Goal: Book appointment/travel/reservation

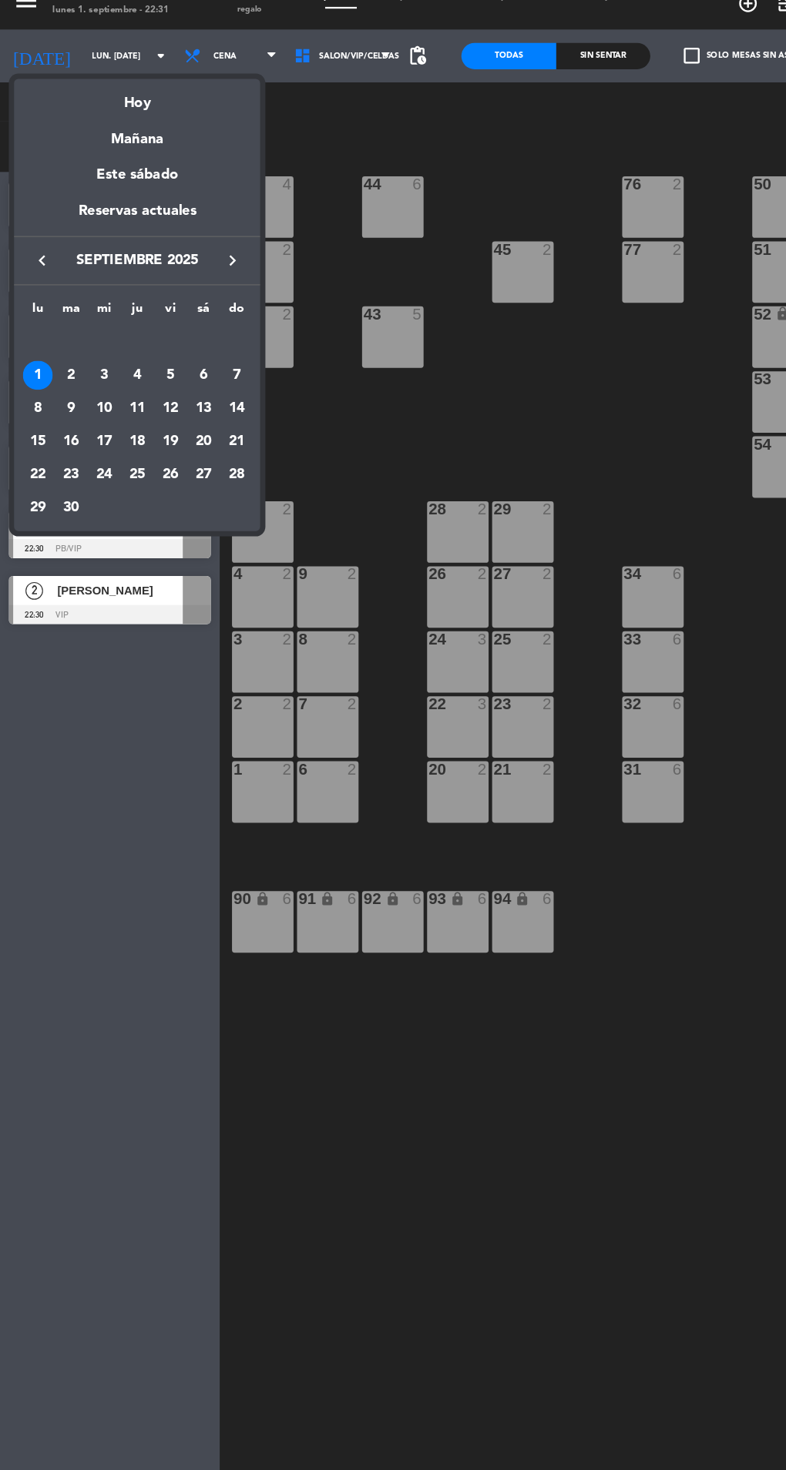
click at [152, 146] on div "Mañana" at bounding box center [120, 137] width 216 height 32
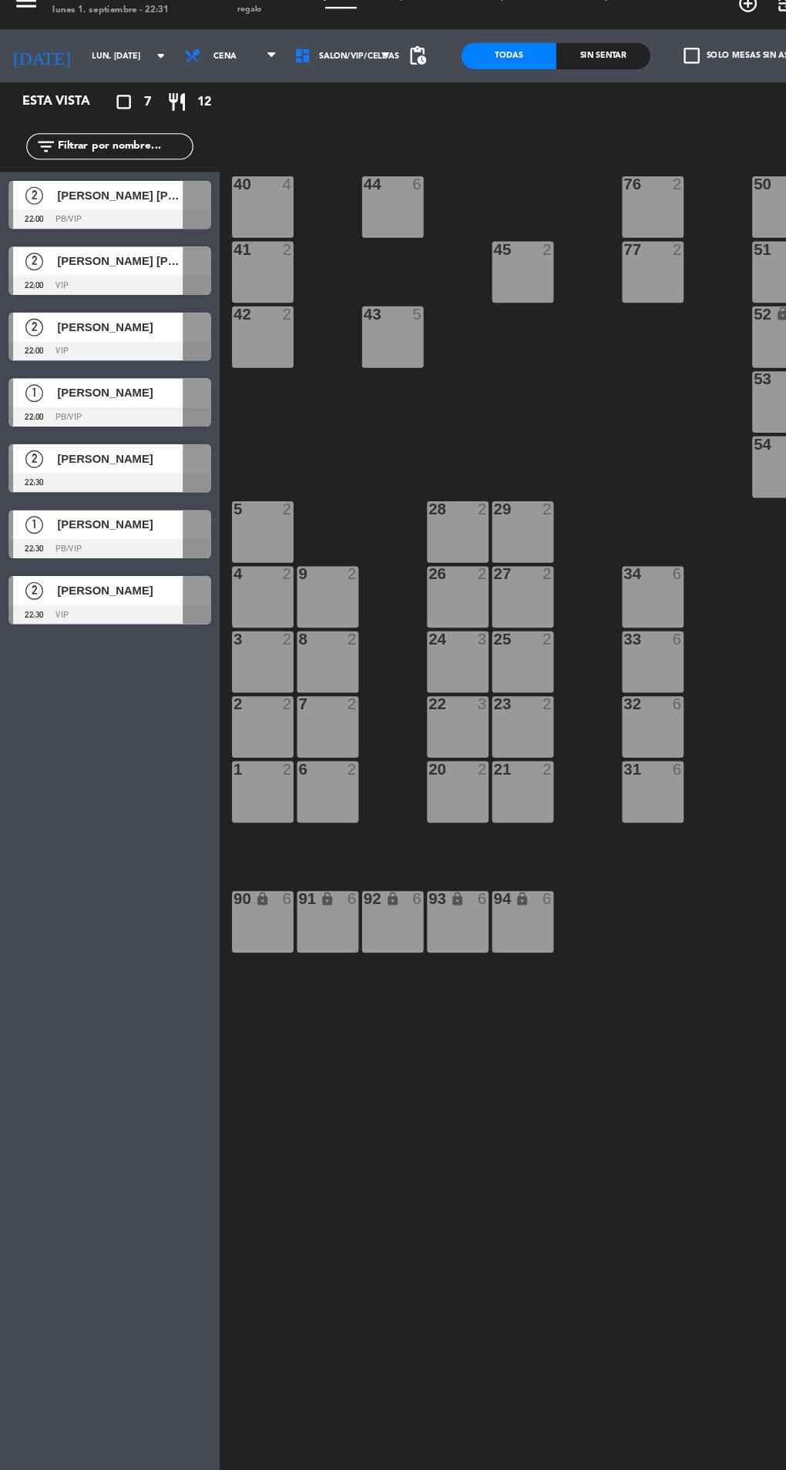
type input "[DATE] sep."
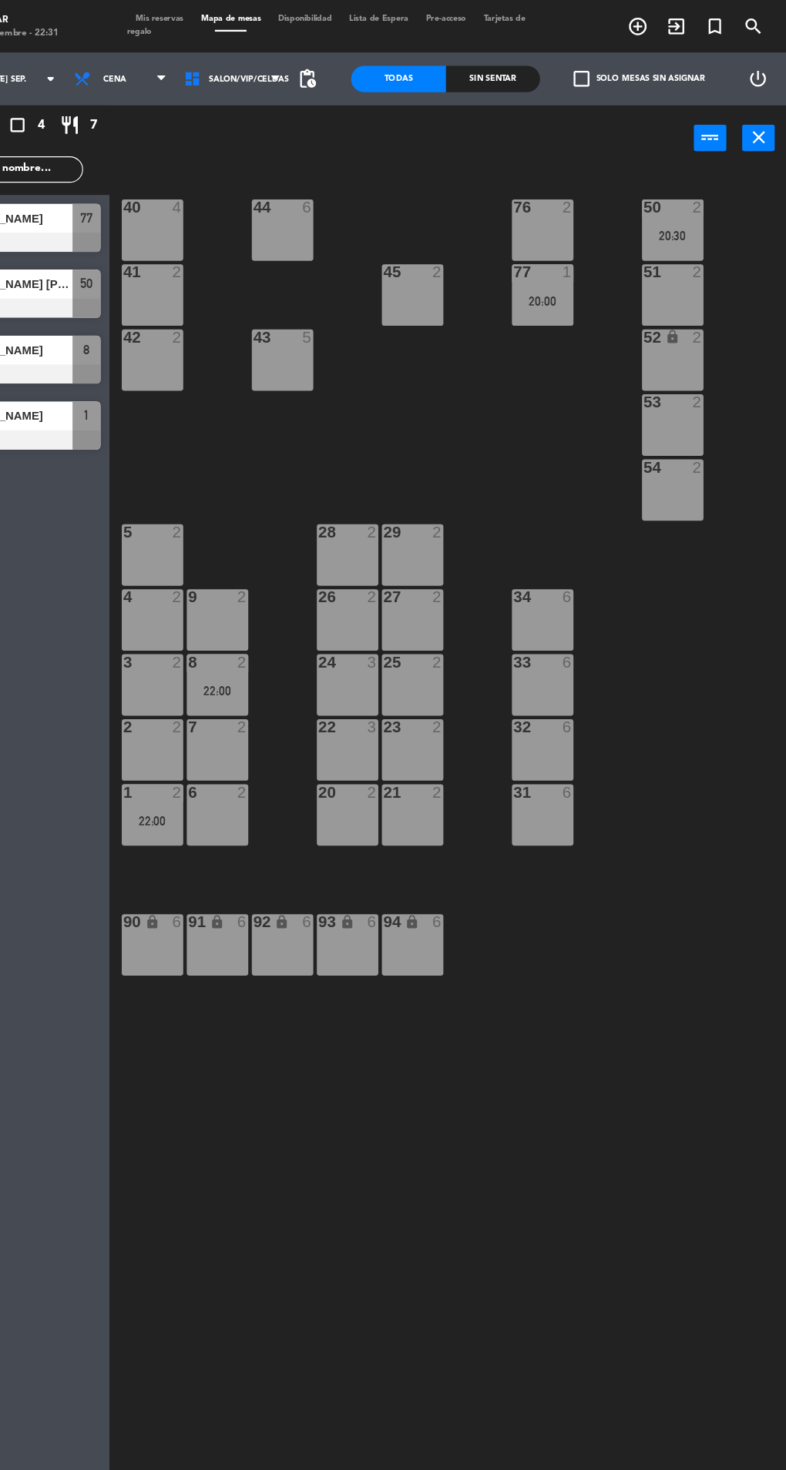
click at [658, 28] on icon "add_circle_outline" at bounding box center [655, 23] width 18 height 18
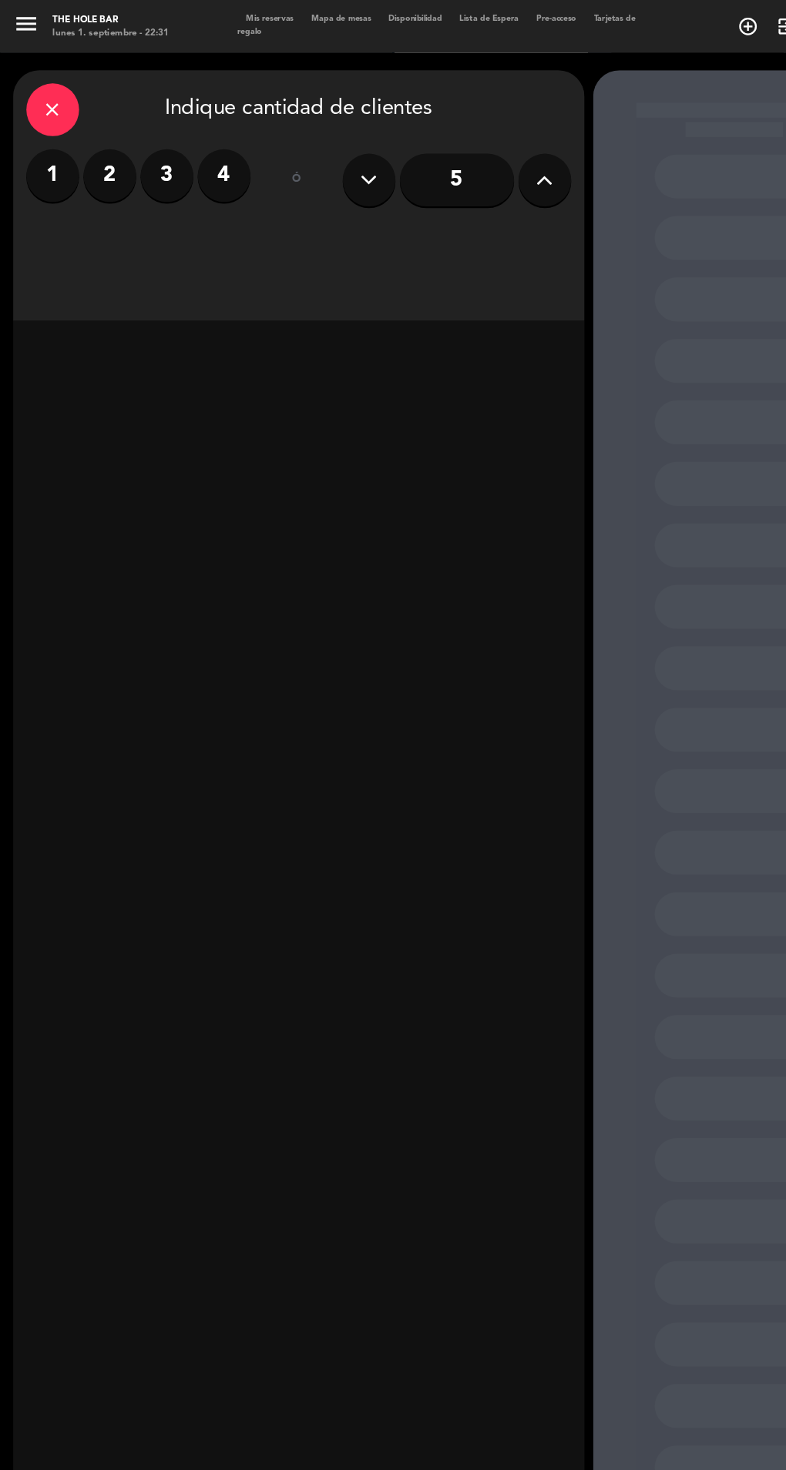
click at [95, 157] on label "2" at bounding box center [96, 154] width 46 height 46
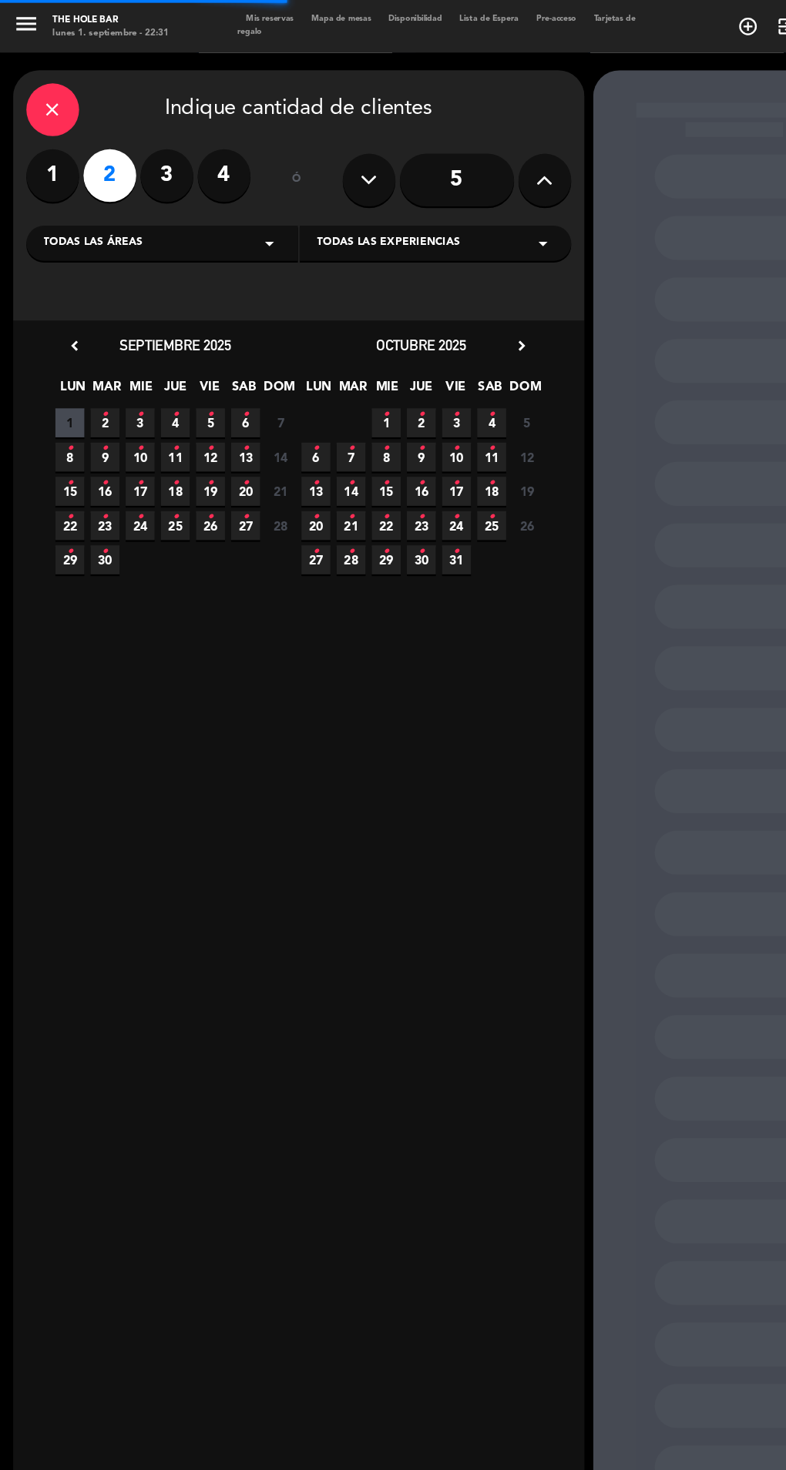
click at [455, 216] on div "Todas las experiencias arrow_drop_down" at bounding box center [382, 213] width 238 height 31
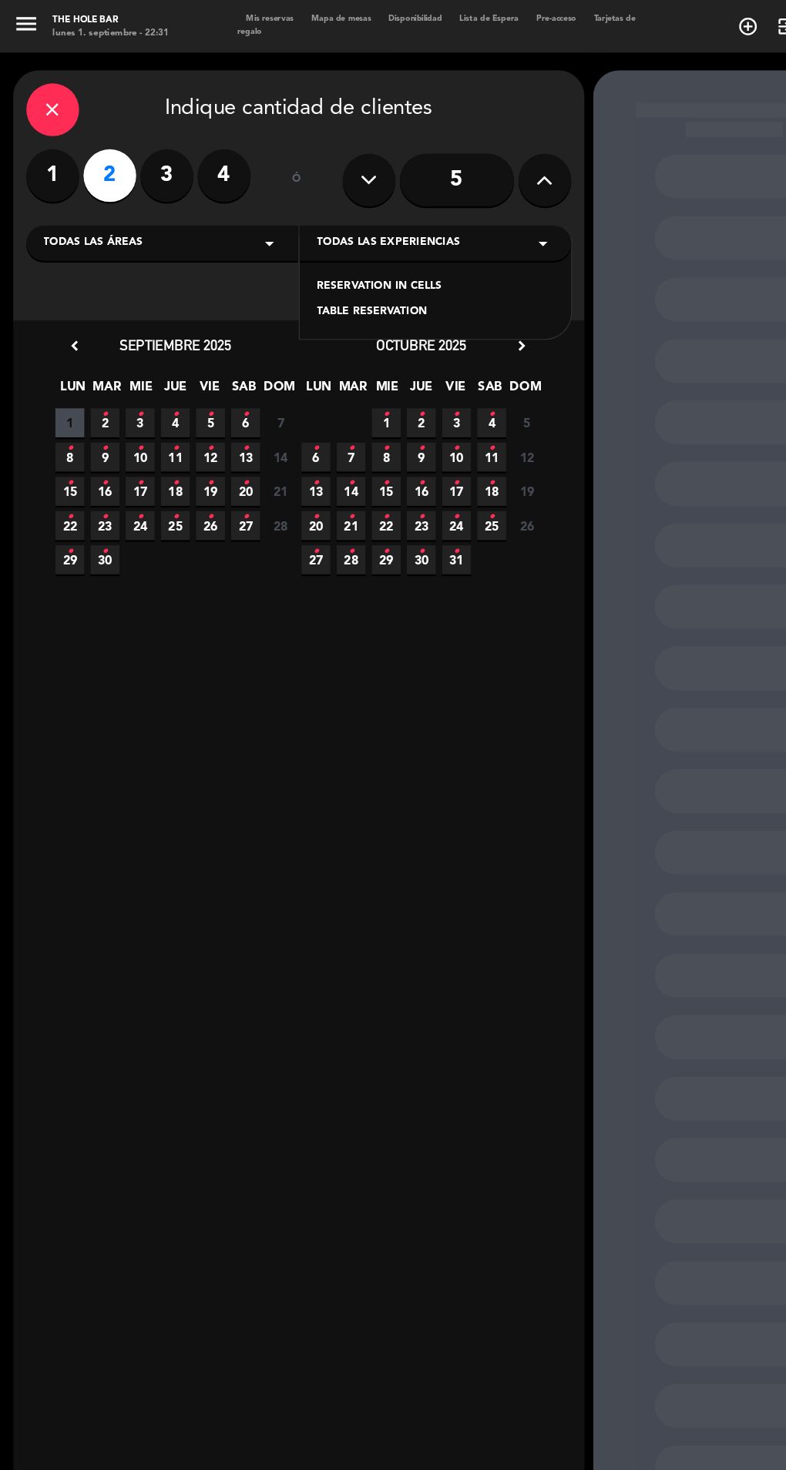
click at [373, 253] on div "RESERVATION IN CELLS" at bounding box center [381, 251] width 207 height 15
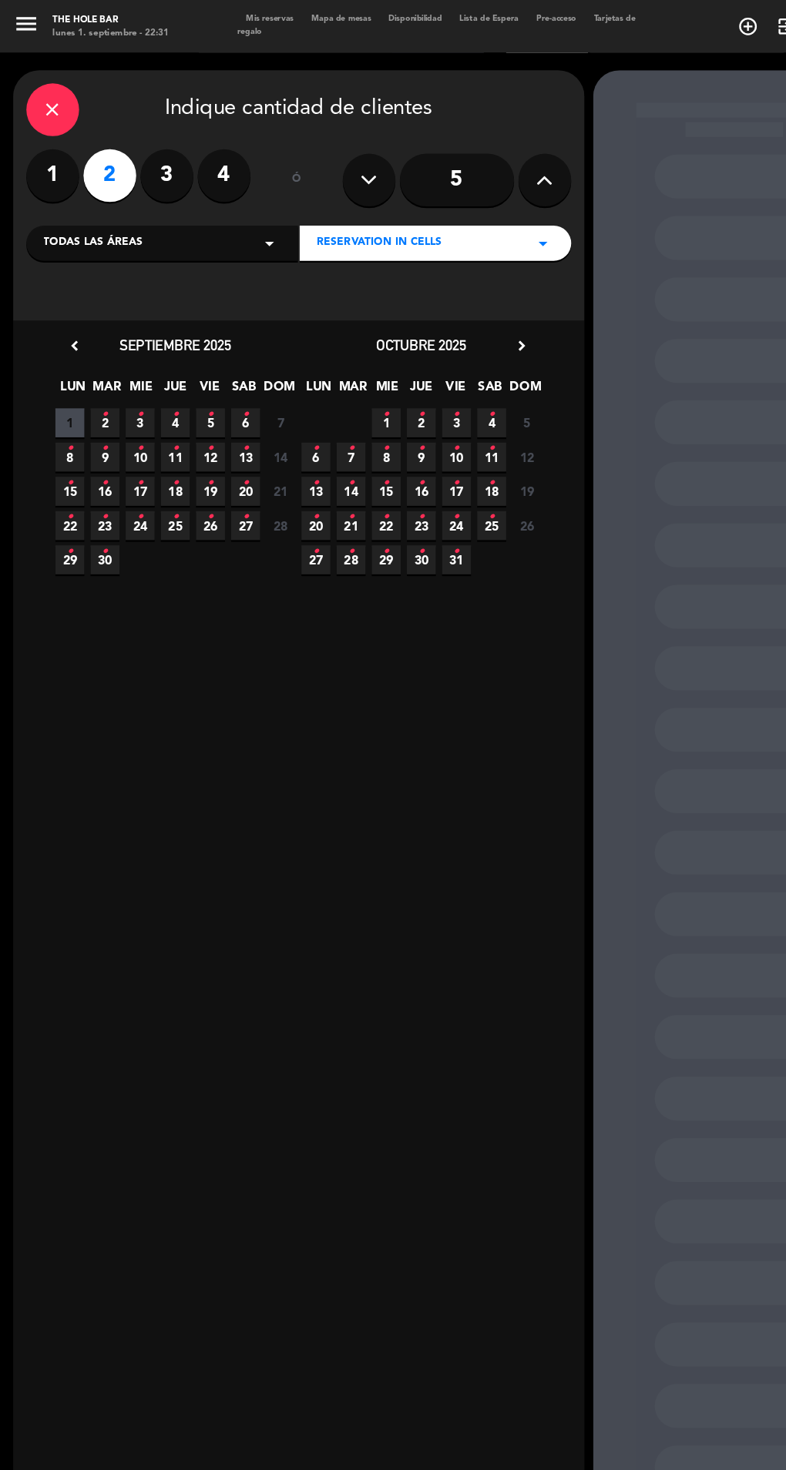
click at [92, 371] on icon "•" at bounding box center [91, 363] width 5 height 25
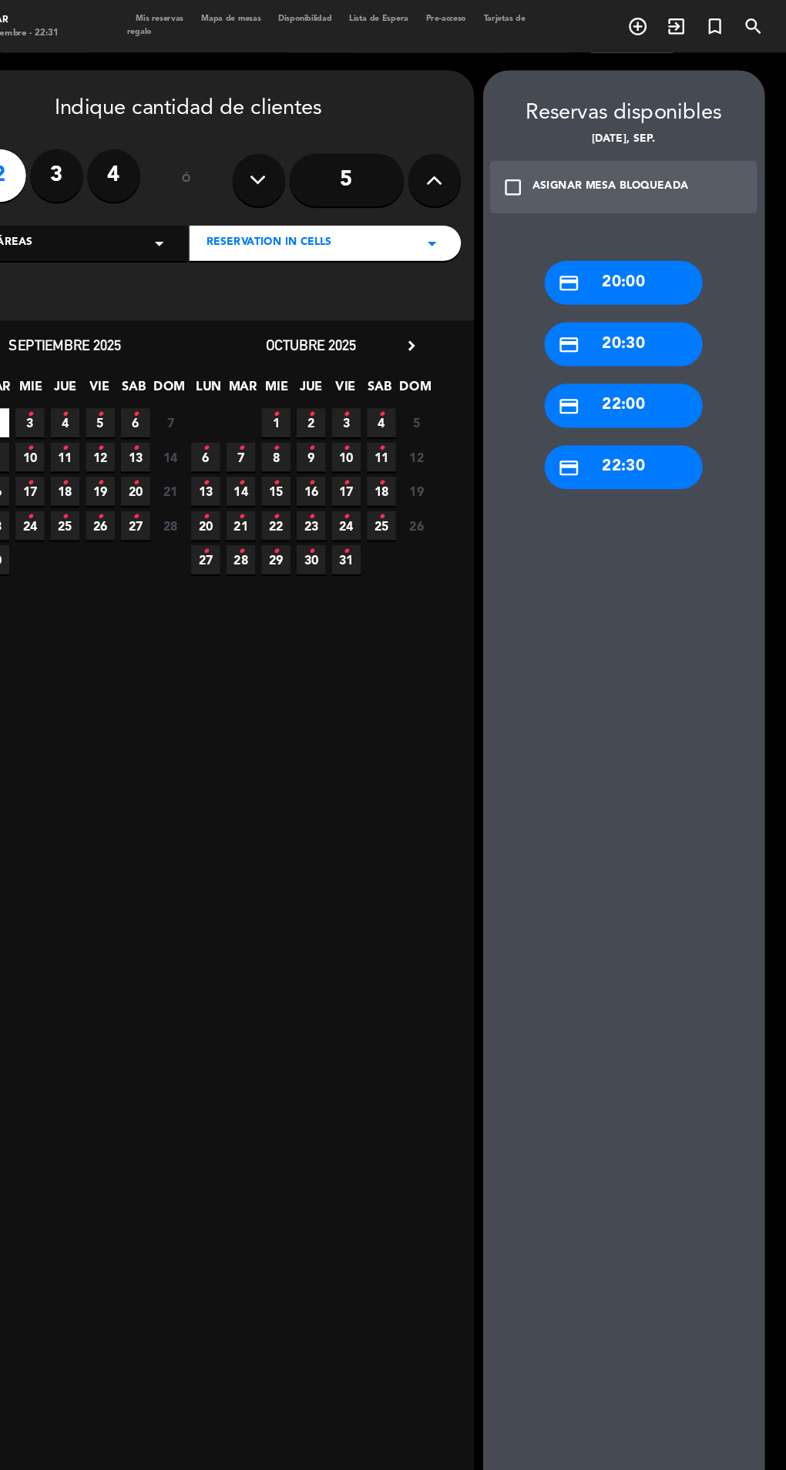
click at [668, 414] on div "credit_card 22:30" at bounding box center [643, 409] width 139 height 39
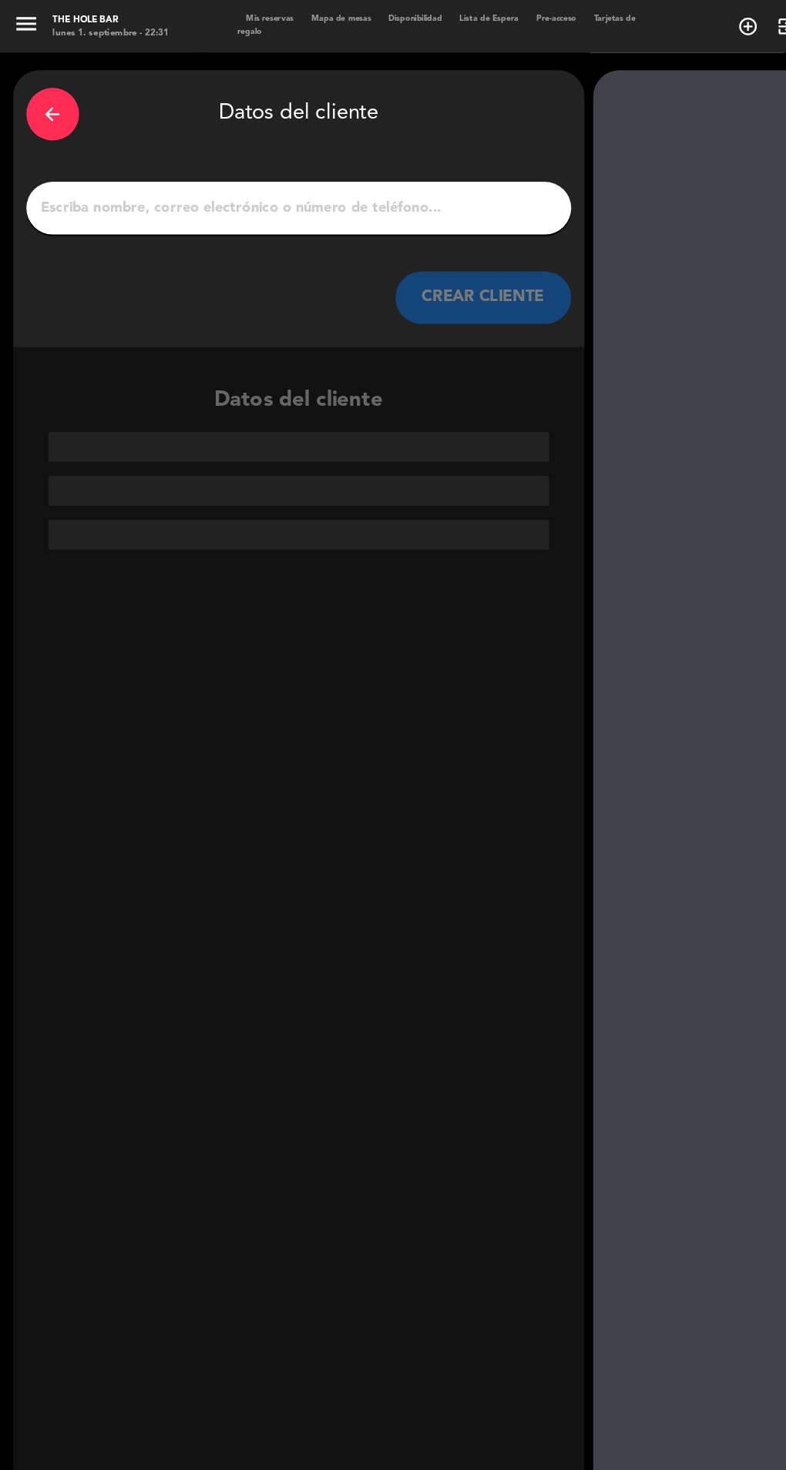
click at [333, 191] on input "1" at bounding box center [262, 183] width 454 height 22
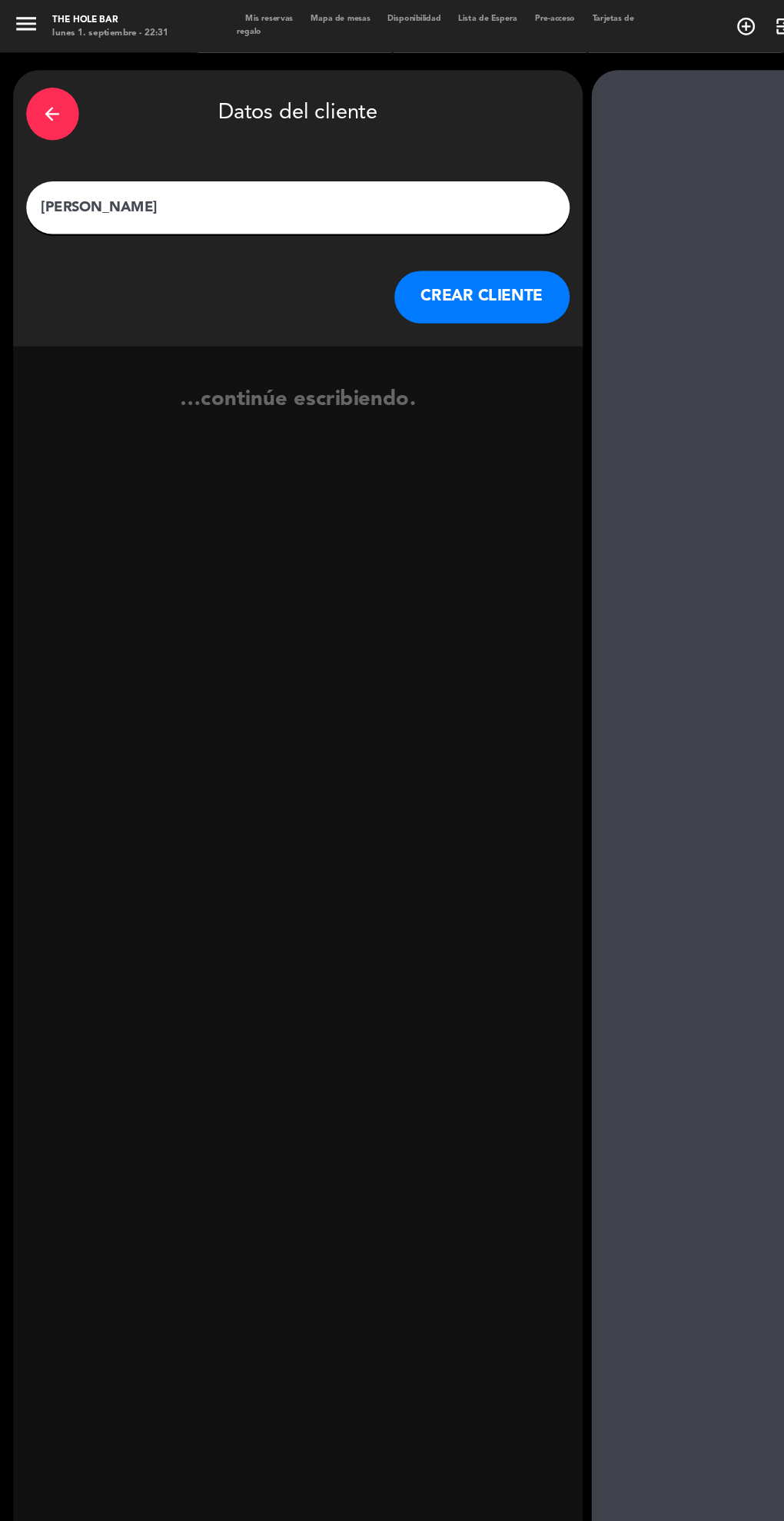
type input "[PERSON_NAME]"
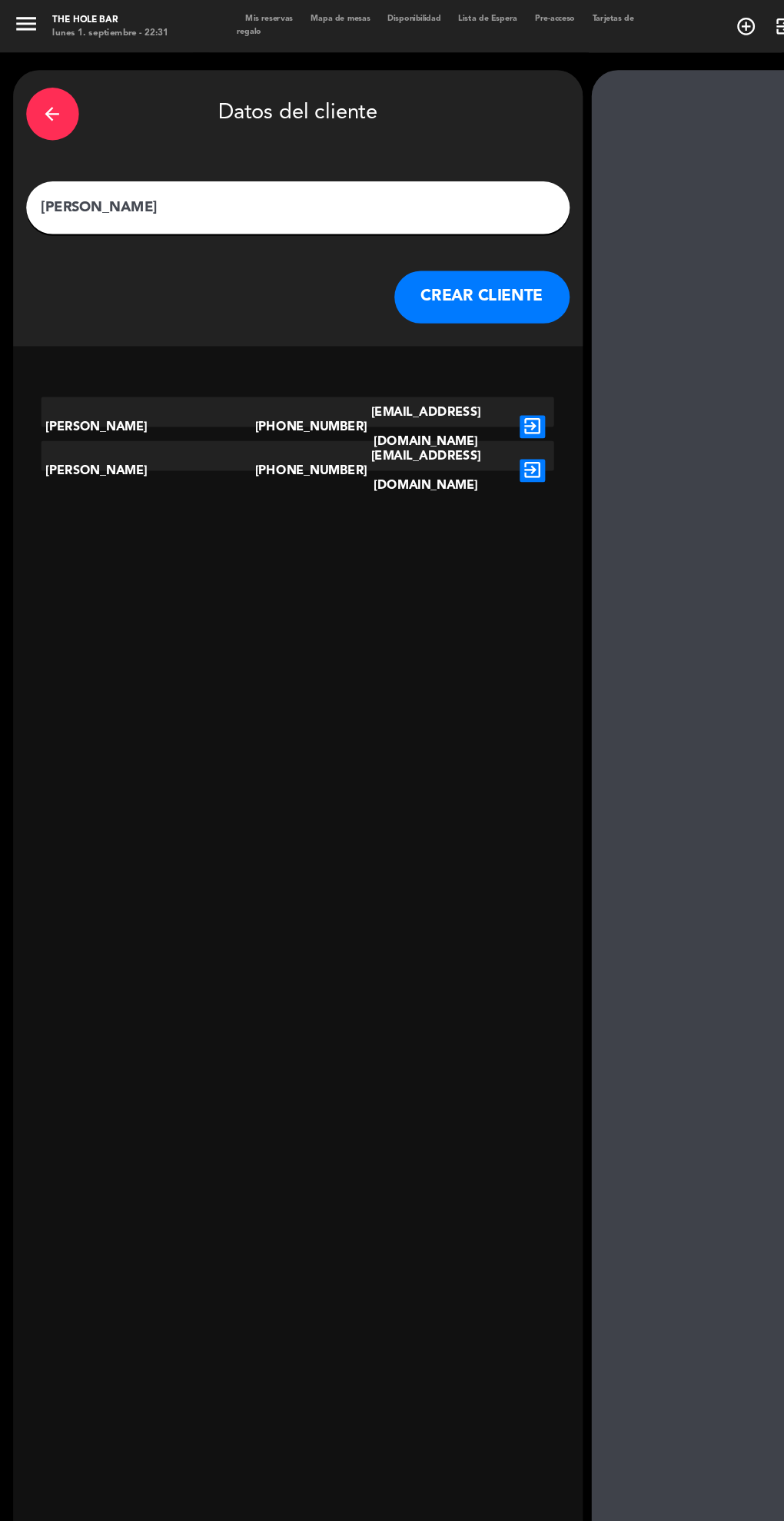
click at [443, 261] on button "CREAR CLIENTE" at bounding box center [423, 260] width 154 height 46
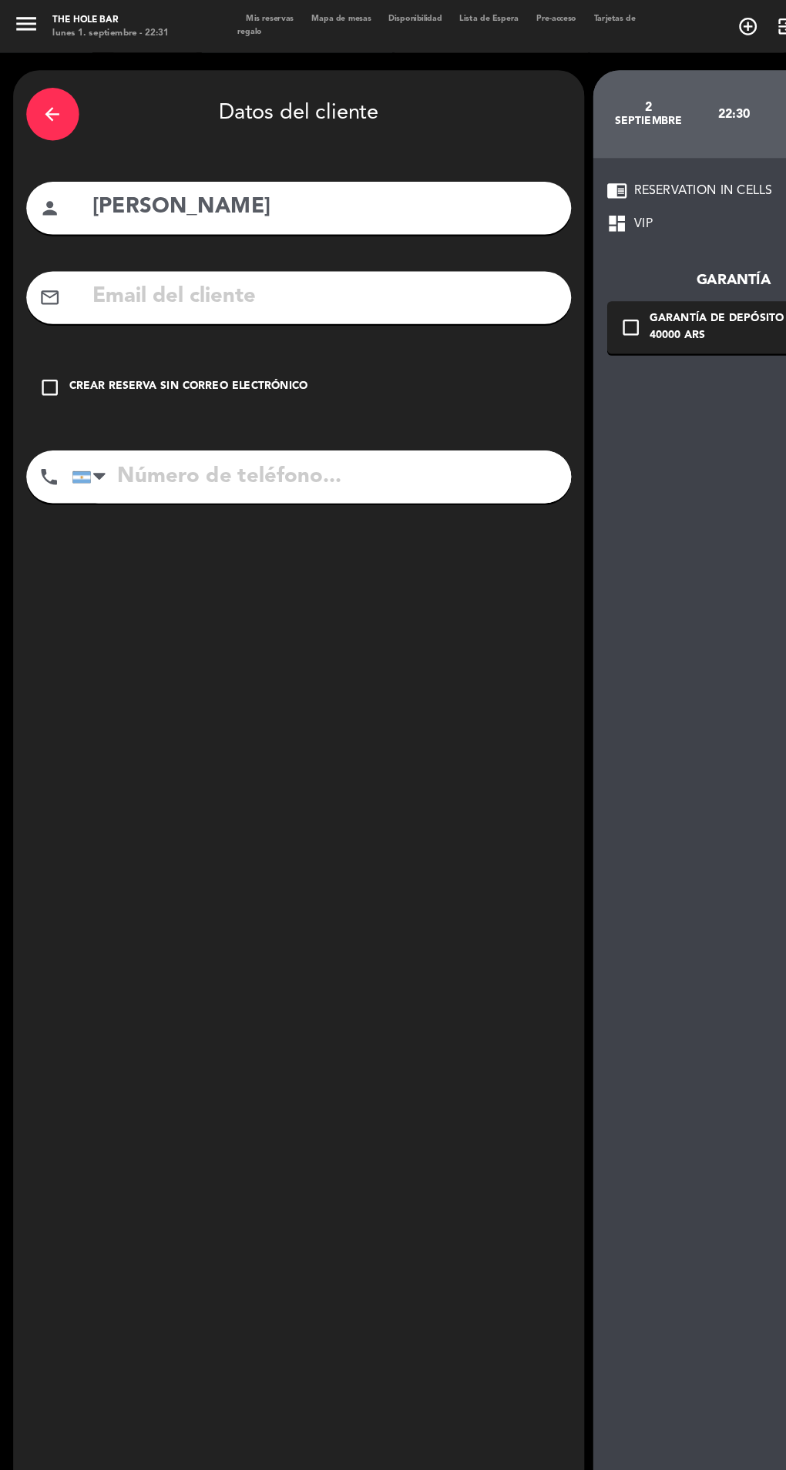
click at [350, 250] on input "text" at bounding box center [284, 261] width 409 height 32
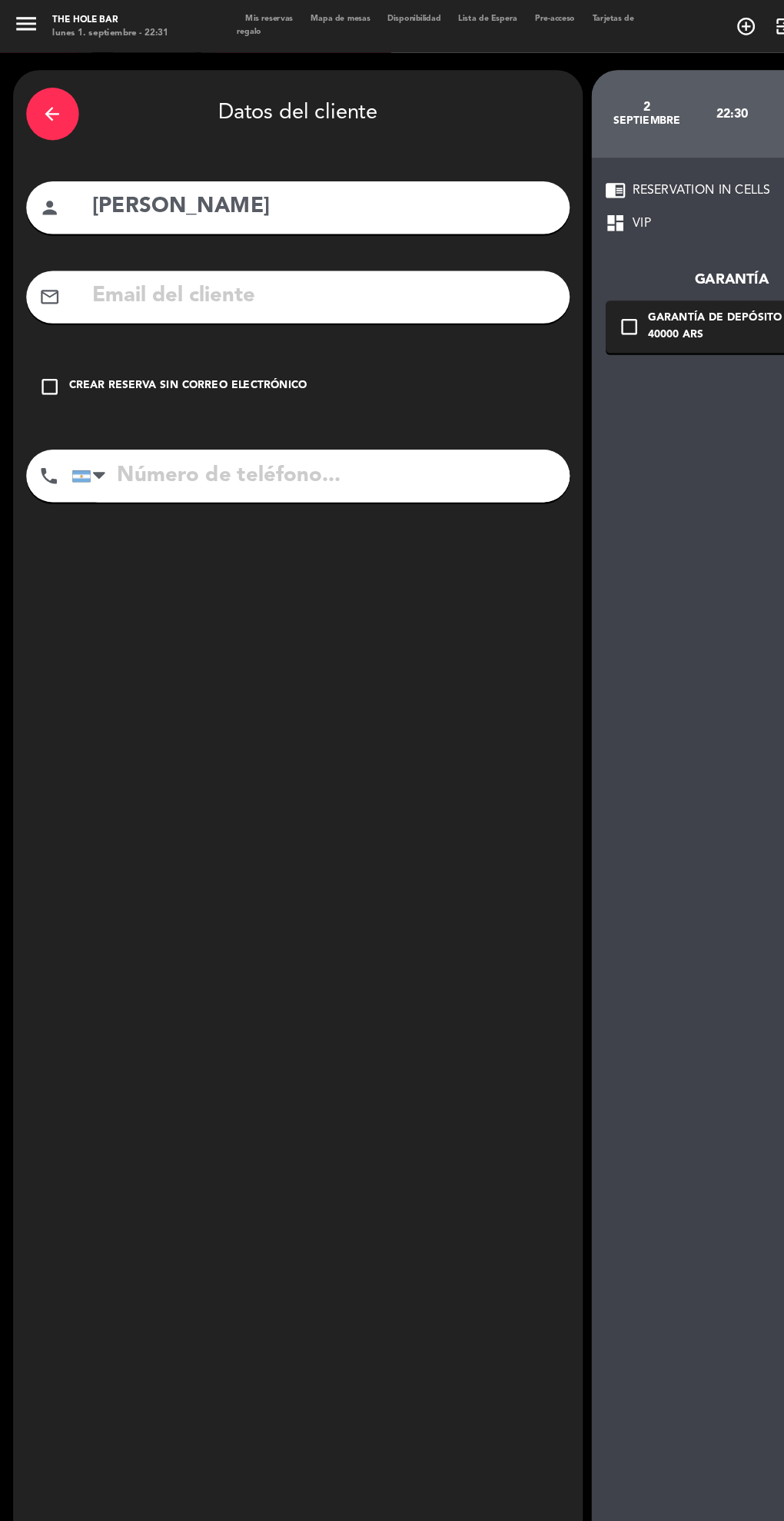
paste input "[PERSON_NAME] [PHONE_NUMBER] [EMAIL_ADDRESS][DOMAIN_NAME]"
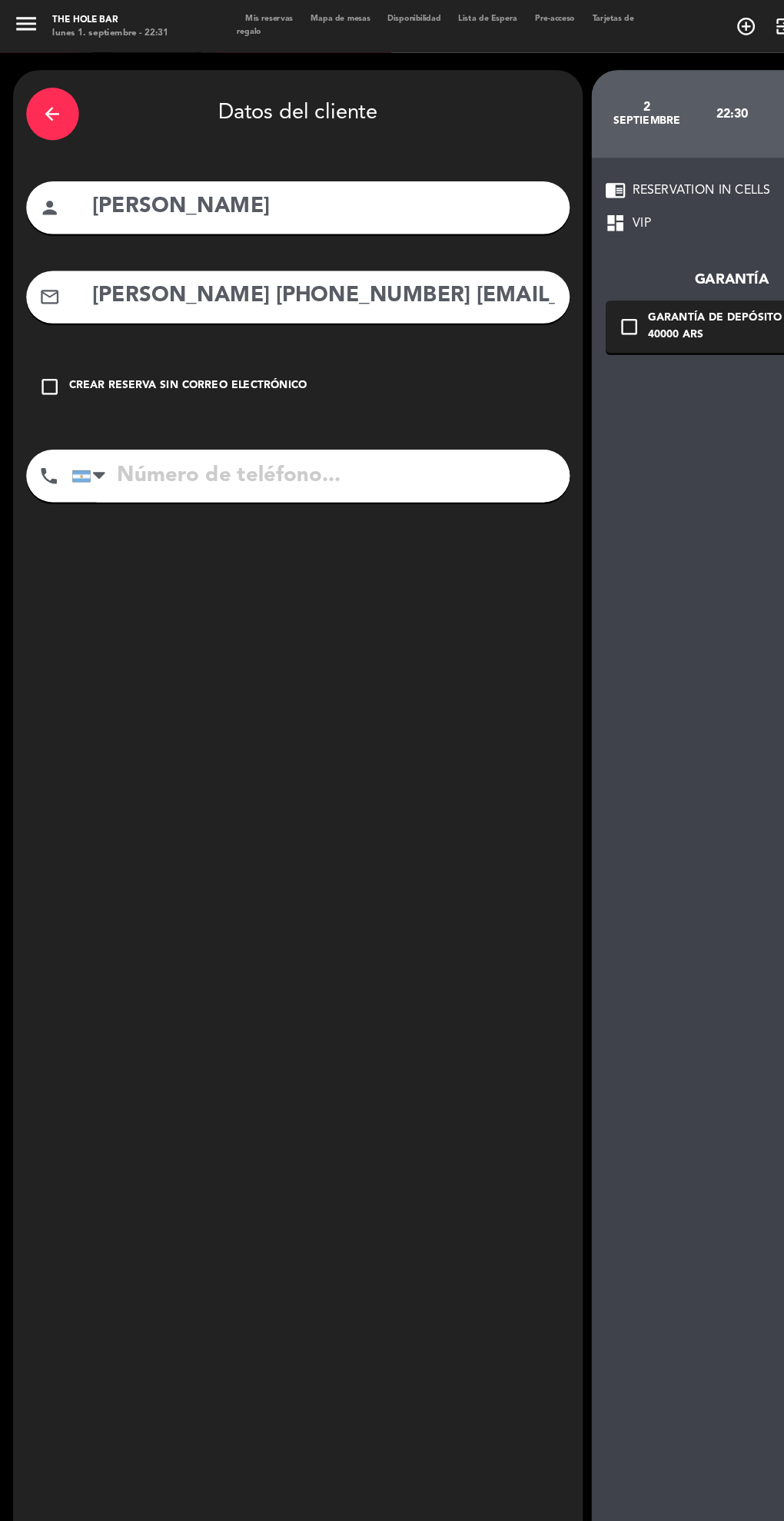
scroll to position [0, 120]
click at [211, 246] on input "[PERSON_NAME] [PHONE_NUMBER] [EMAIL_ADDRESS][DOMAIN_NAME]" at bounding box center [283, 260] width 408 height 32
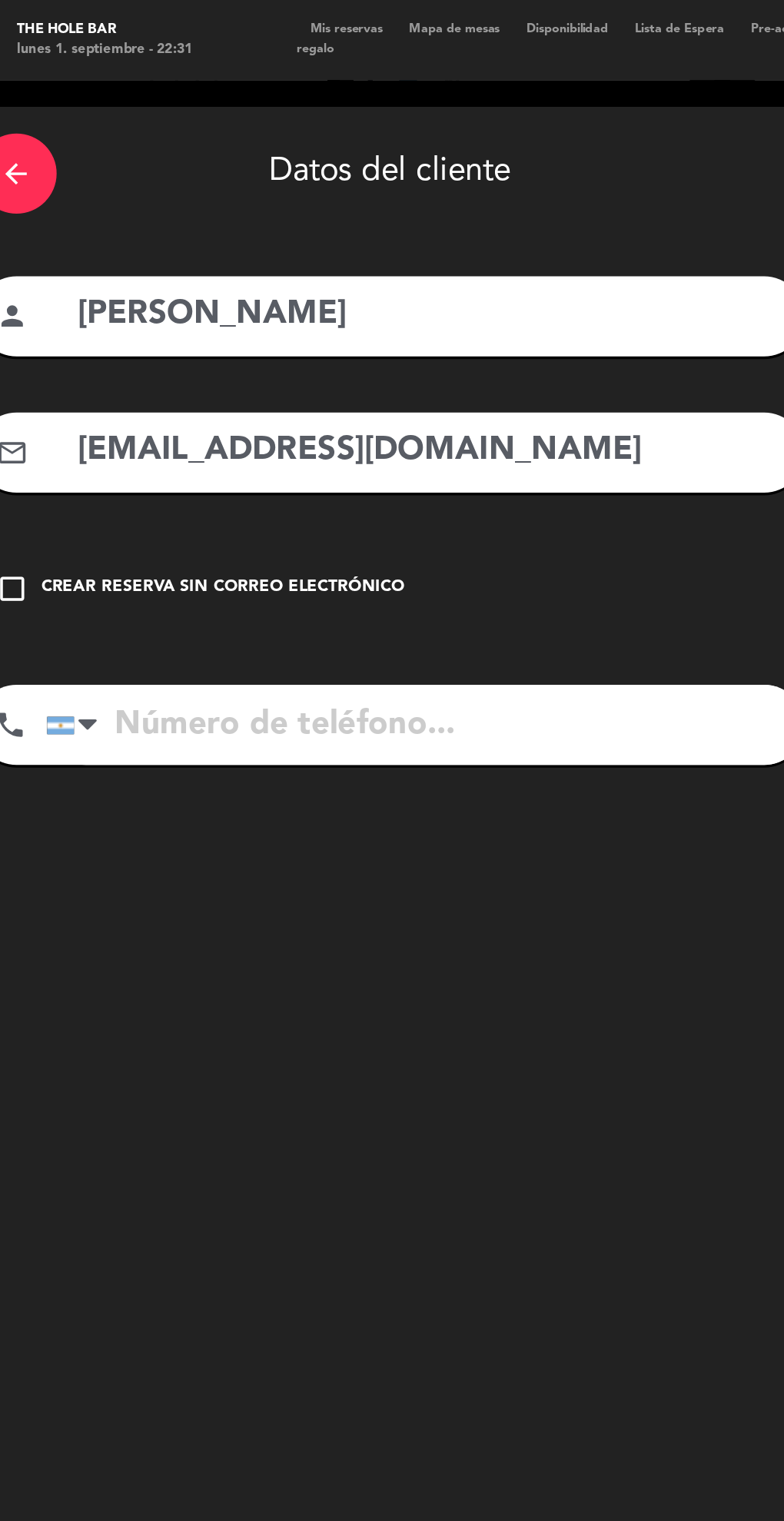
scroll to position [0, 0]
type input "[EMAIL_ADDRESS][DOMAIN_NAME]"
click at [112, 426] on input "tel" at bounding box center [280, 417] width 436 height 46
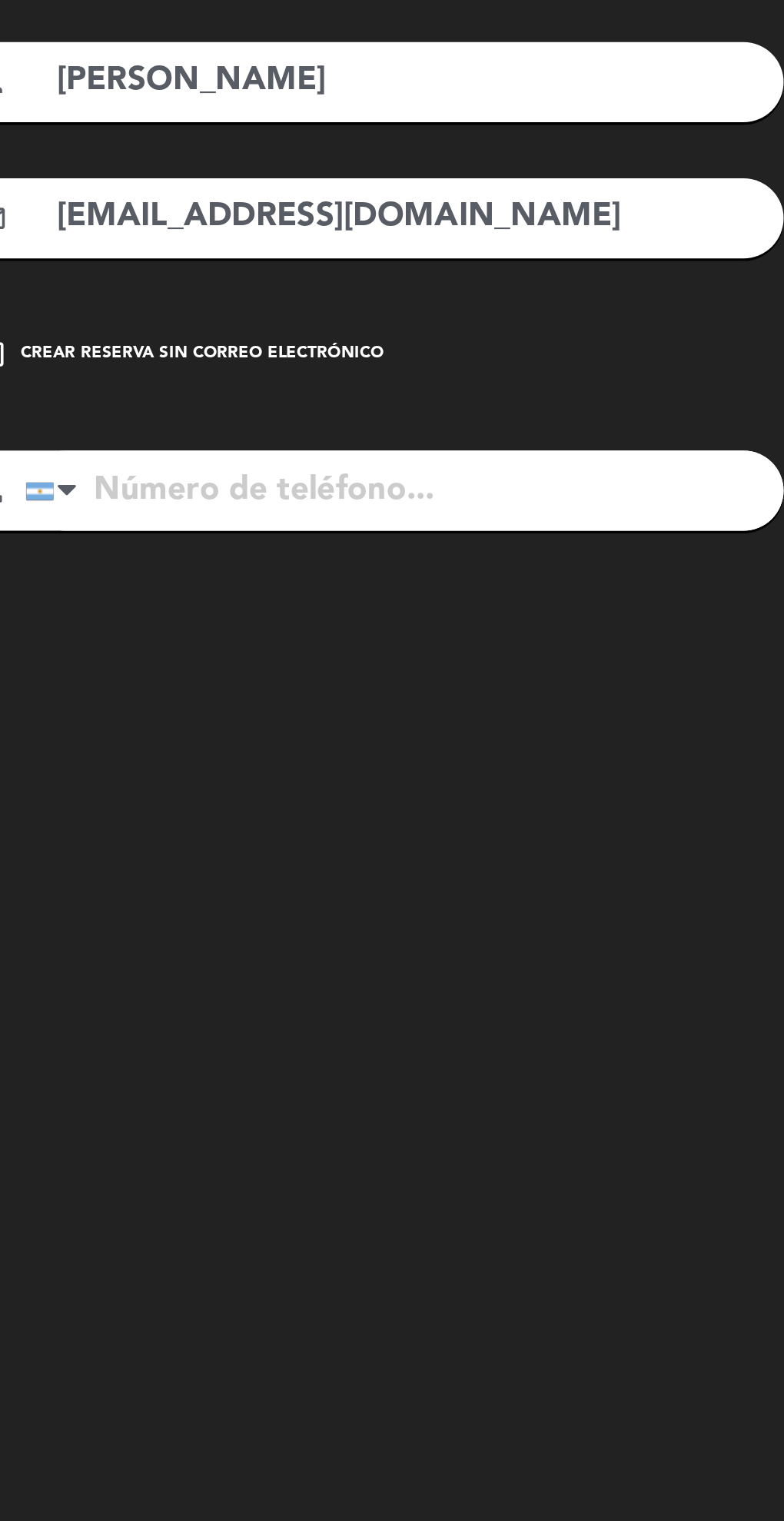
paste input "[PERSON_NAME] [PHONE_NUMBER] [EMAIL_ADDRESS][DOMAIN_NAME]"
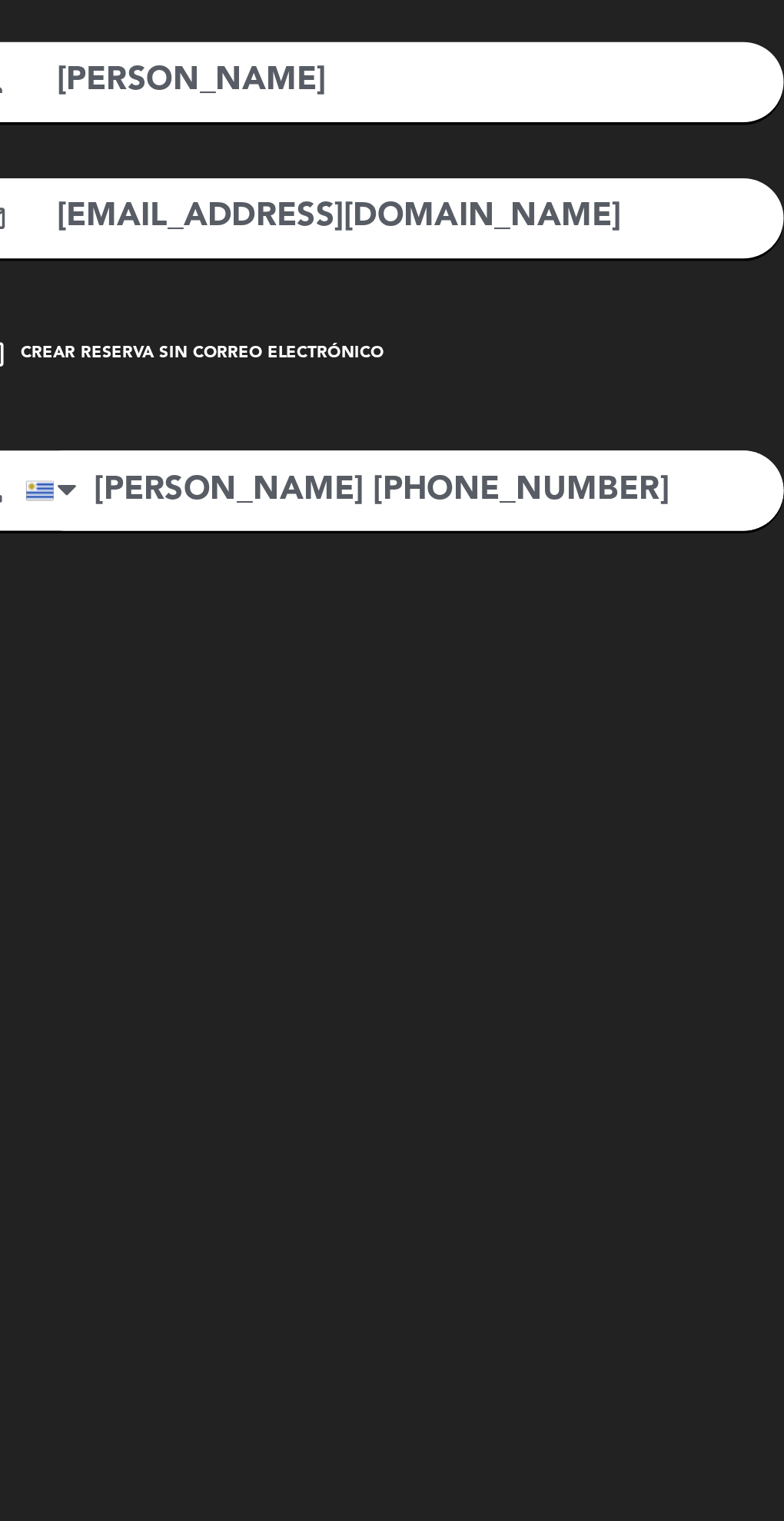
click at [228, 418] on input "[PERSON_NAME] [PHONE_NUMBER]" at bounding box center [280, 417] width 436 height 46
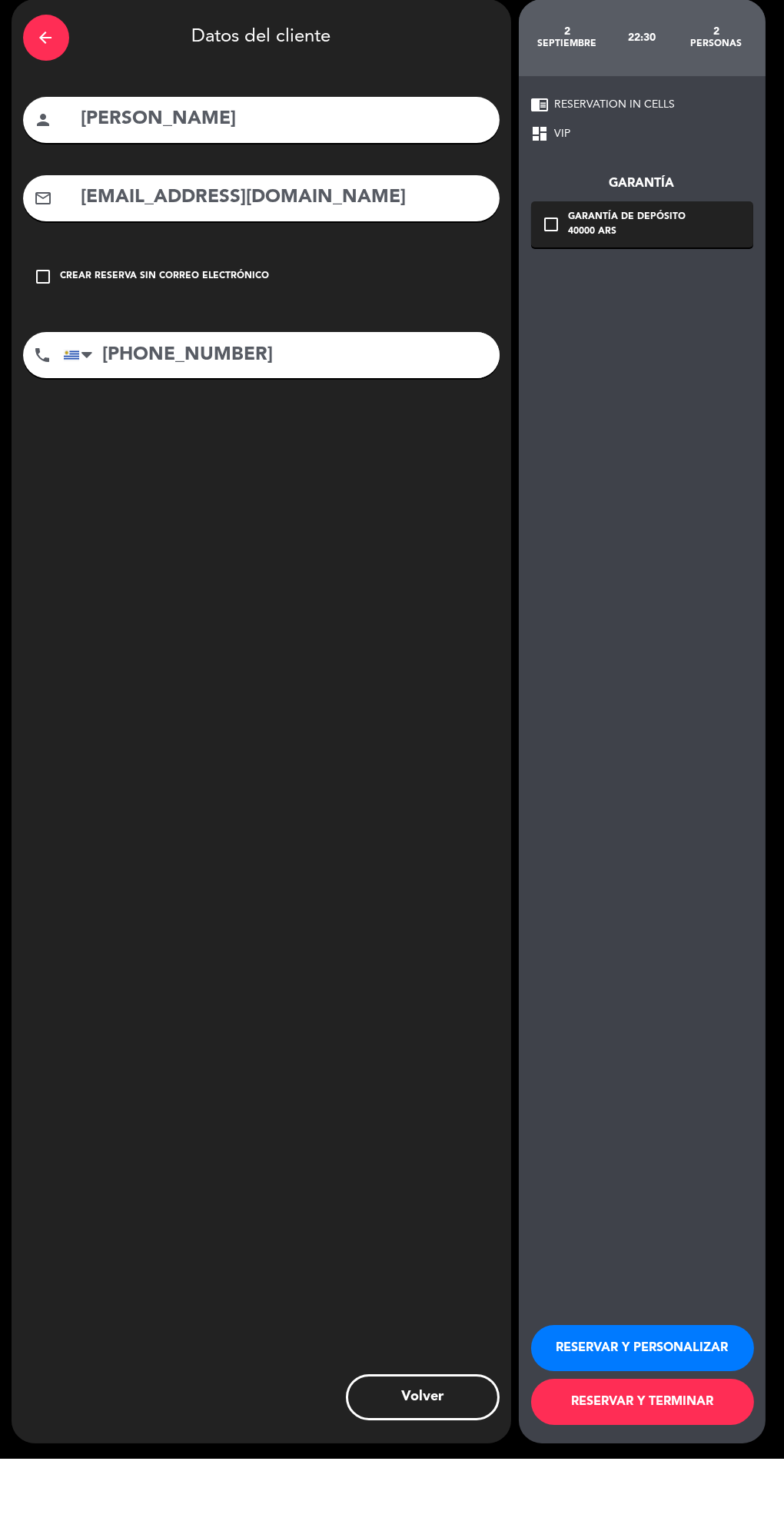
type input "[PHONE_NUMBER]"
click at [665, 279] on div "Garantía de depósito" at bounding box center [627, 279] width 118 height 15
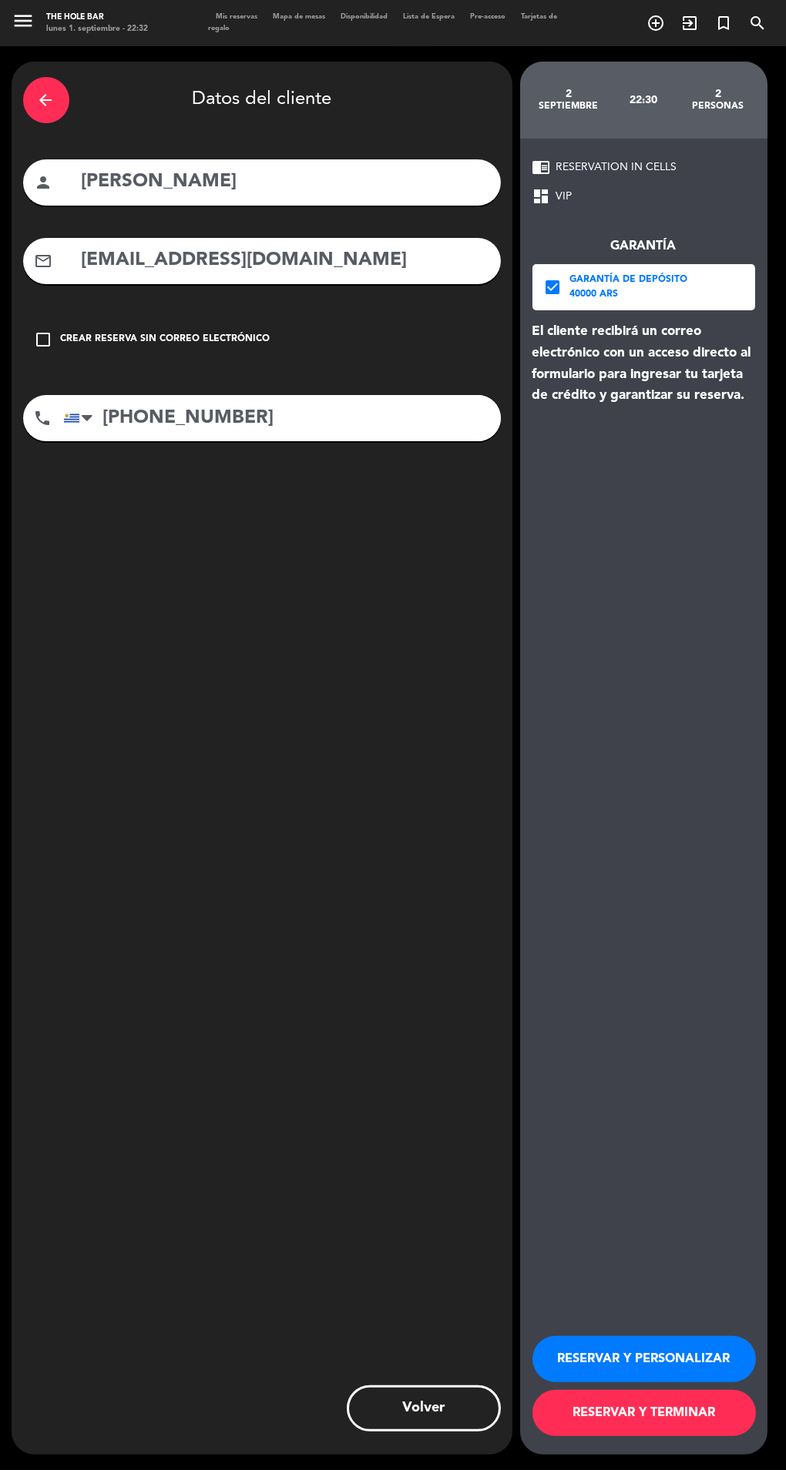
click at [696, 1436] on button "RESERVAR Y TERMINAR" at bounding box center [643, 1413] width 223 height 46
